Goal: Navigation & Orientation: Understand site structure

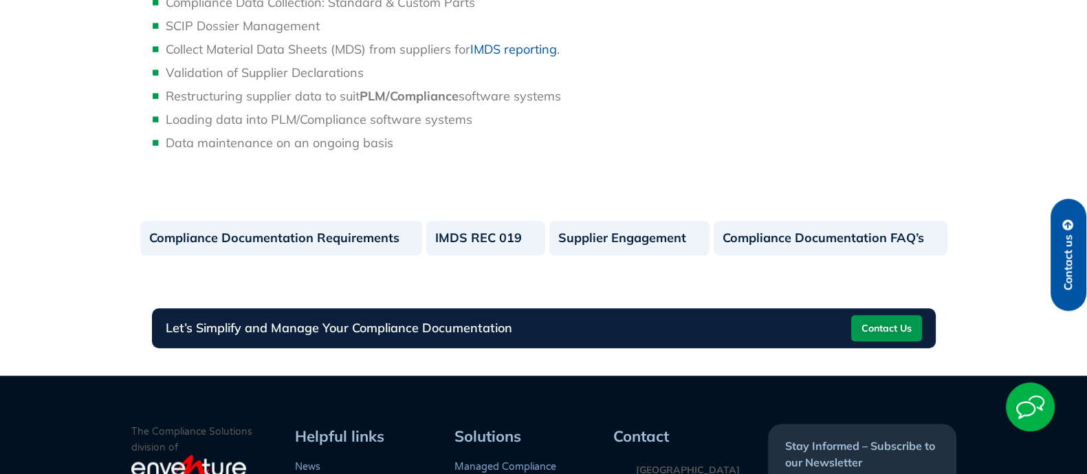
scroll to position [1583, 0]
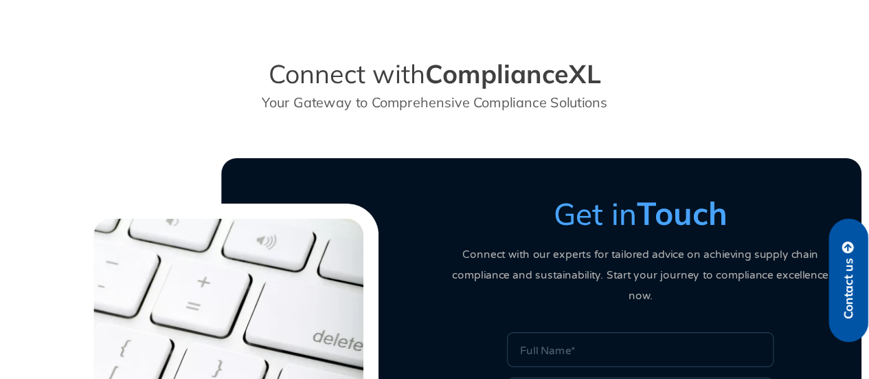
scroll to position [371, 0]
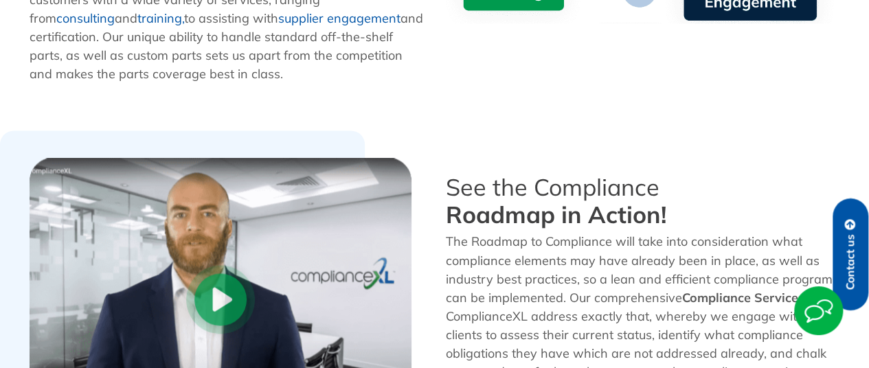
scroll to position [968, 0]
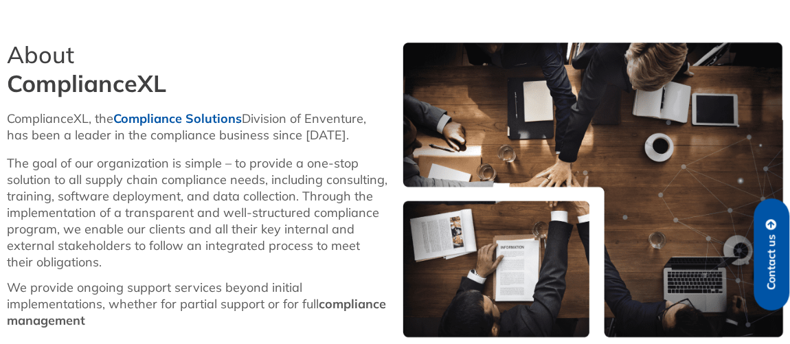
scroll to position [596, 0]
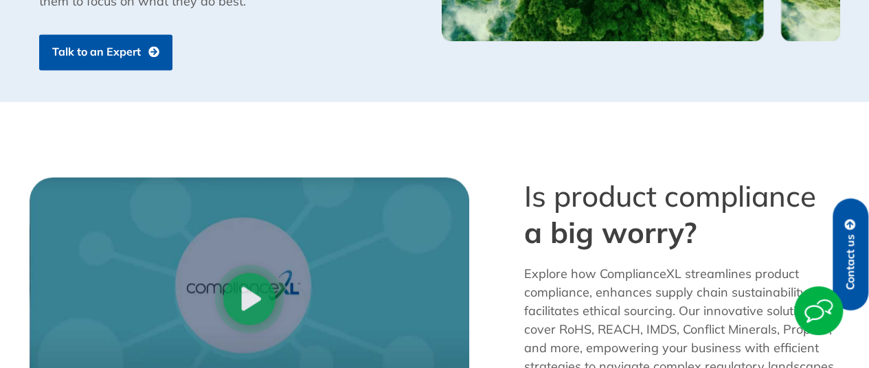
scroll to position [1104, 0]
